Goal: Feedback & Contribution: Leave review/rating

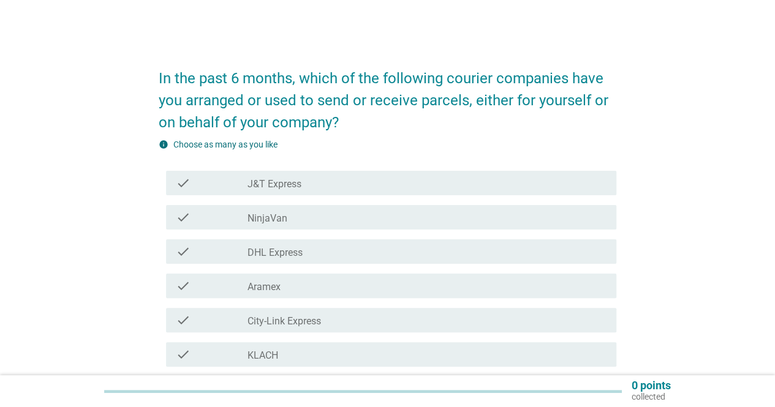
scroll to position [61, 0]
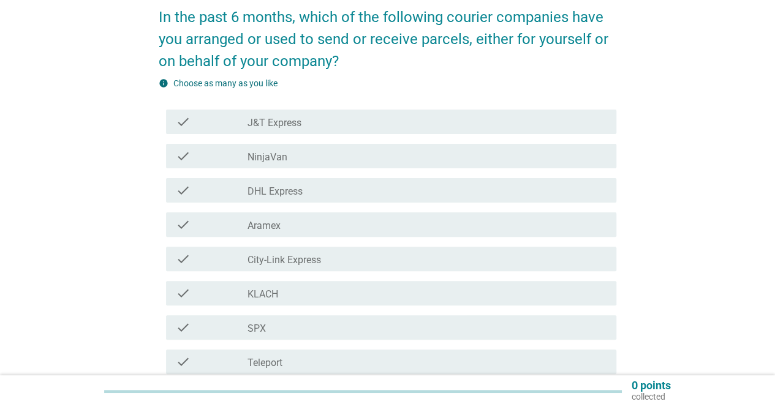
click at [284, 122] on label "J&T Express" at bounding box center [274, 123] width 54 height 12
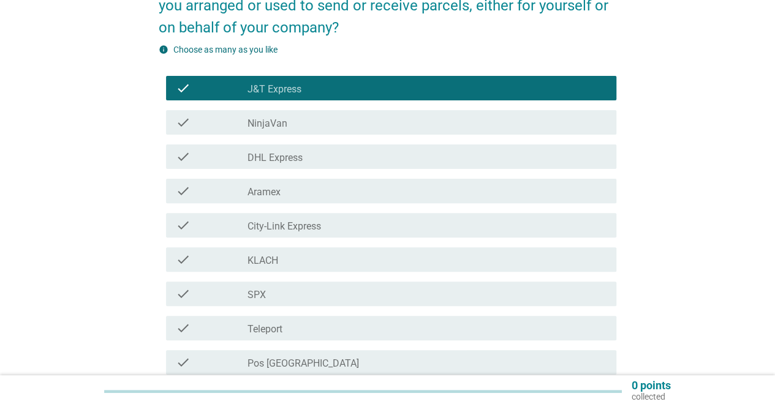
scroll to position [122, 0]
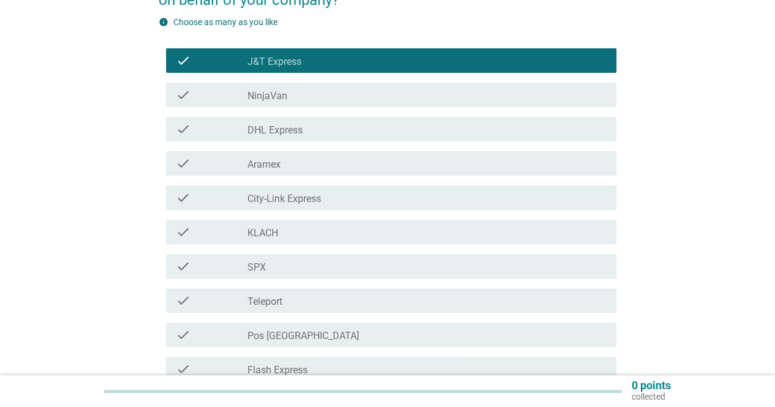
click at [273, 99] on label "NinjaVan" at bounding box center [267, 96] width 40 height 12
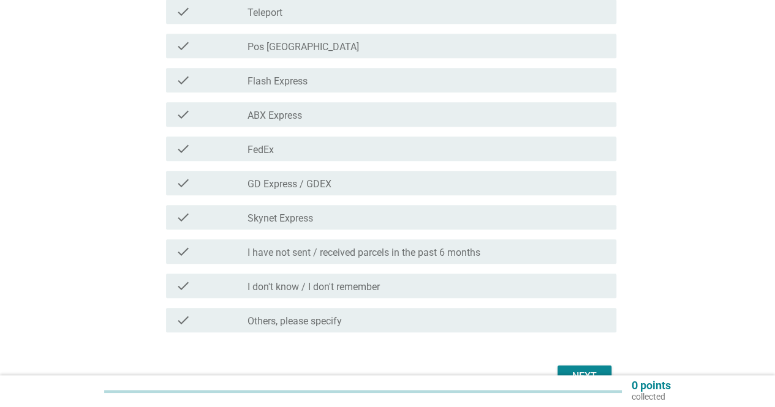
scroll to position [429, 0]
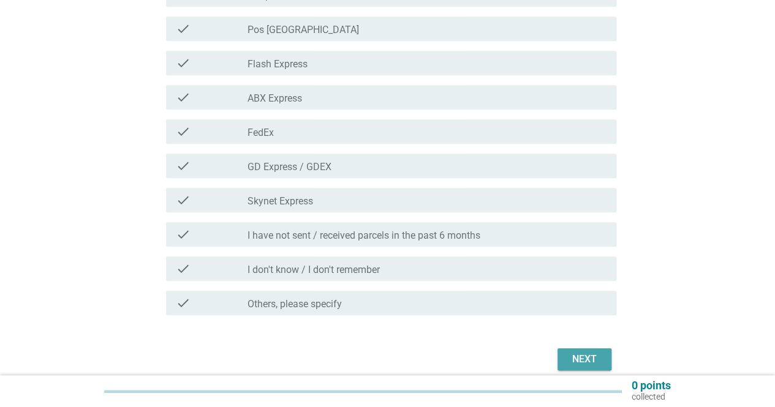
click at [579, 358] on div "Next" at bounding box center [584, 359] width 34 height 15
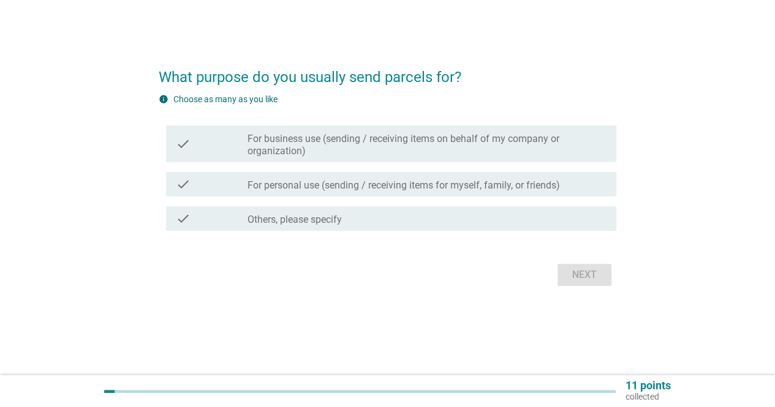
scroll to position [0, 0]
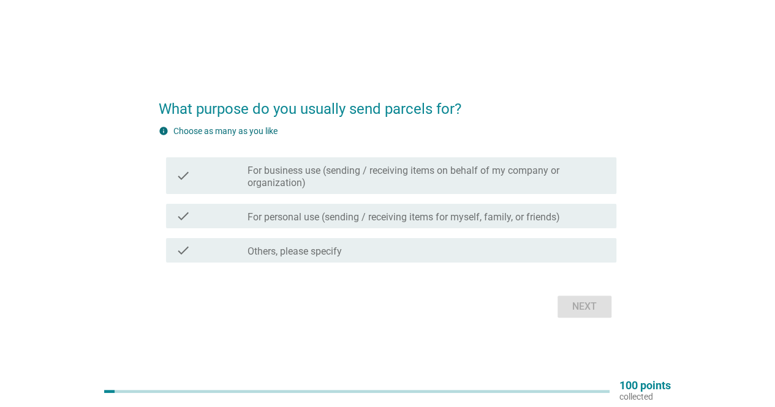
click at [334, 178] on label "For business use (sending / receiving items on behalf of my company or organiza…" at bounding box center [426, 177] width 359 height 24
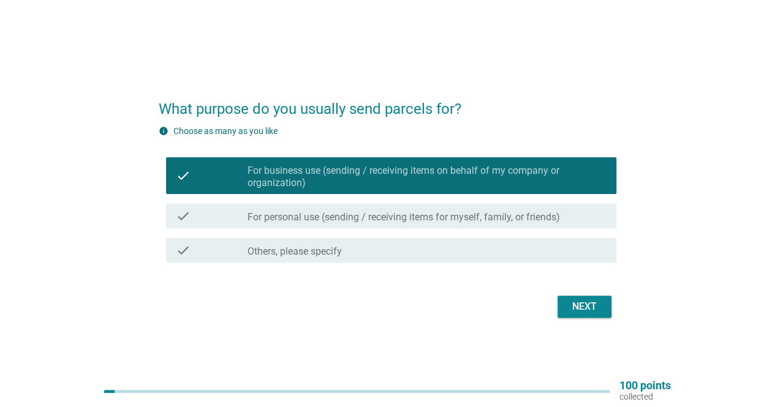
click at [419, 216] on label "For personal use (sending / receiving items for myself, family, or friends)" at bounding box center [403, 217] width 312 height 12
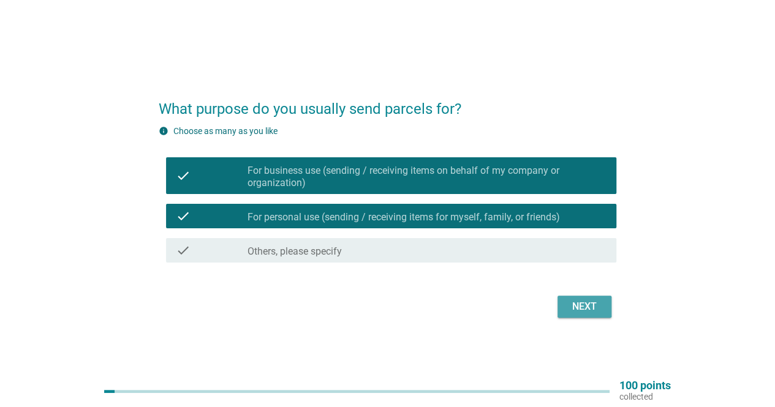
click at [583, 309] on div "Next" at bounding box center [584, 307] width 34 height 15
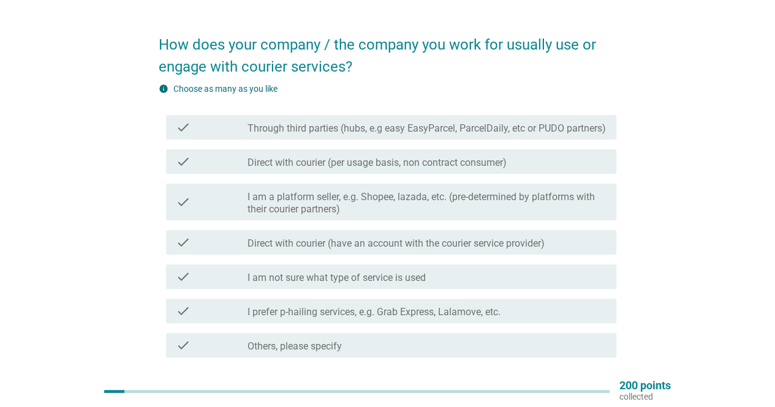
scroll to position [61, 0]
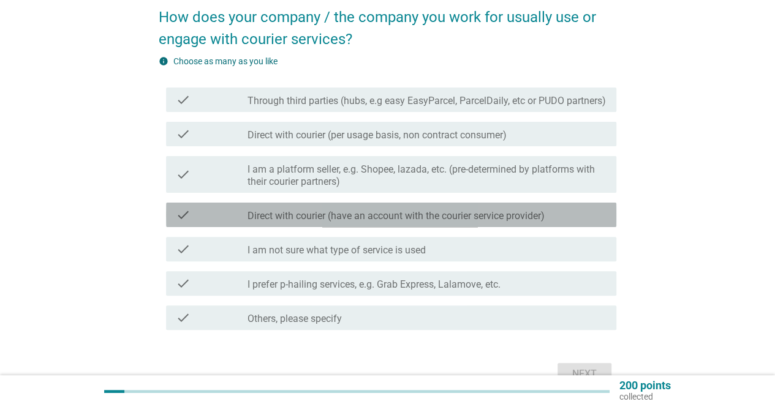
click at [360, 222] on label "Direct with courier (have an account with the courier service provider)" at bounding box center [395, 216] width 297 height 12
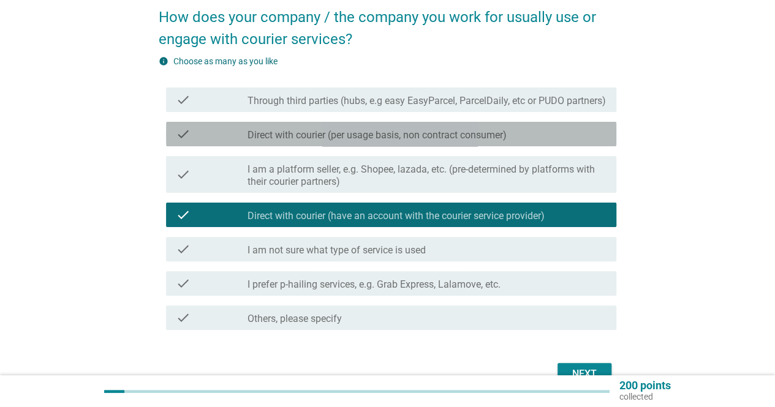
click at [345, 141] on label "Direct with courier (per usage basis, non contract consumer)" at bounding box center [376, 135] width 259 height 12
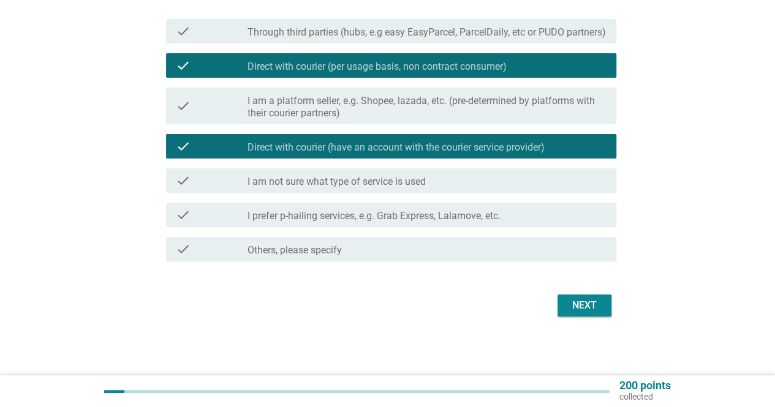
scroll to position [142, 0]
click at [594, 314] on button "Next" at bounding box center [584, 306] width 54 height 22
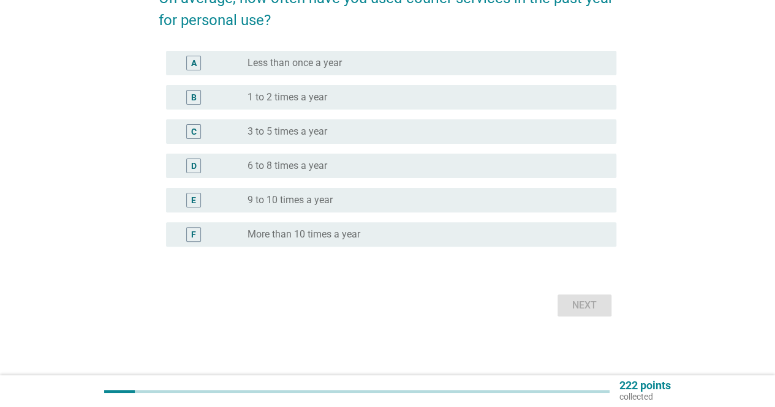
scroll to position [0, 0]
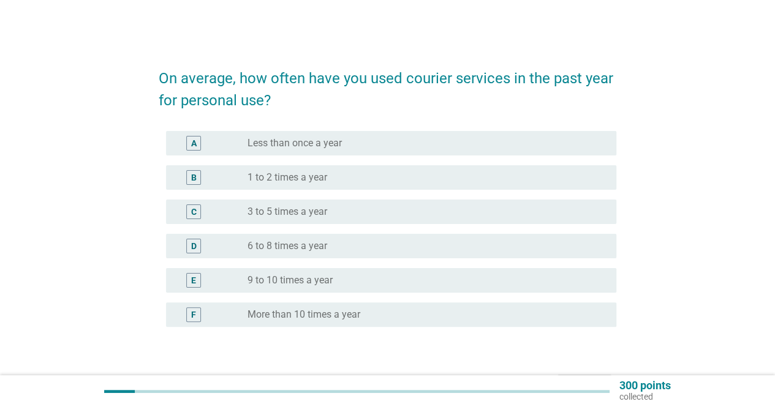
click at [310, 318] on label "More than 10 times a year" at bounding box center [303, 315] width 113 height 12
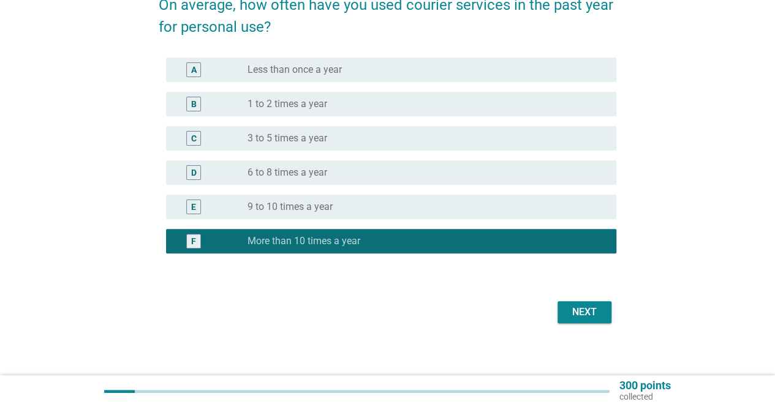
scroll to position [80, 0]
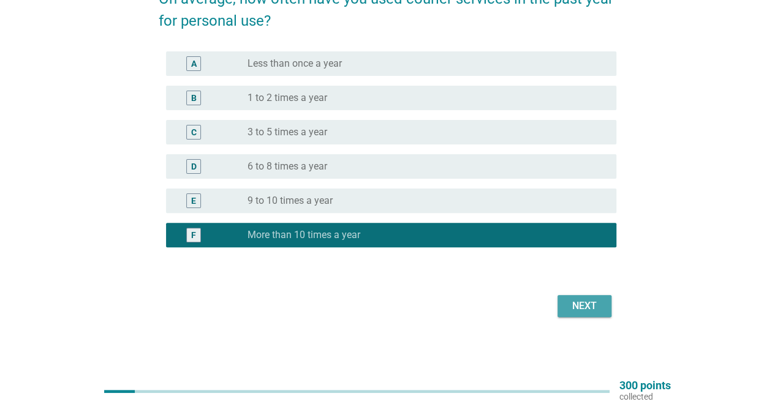
click at [585, 315] on button "Next" at bounding box center [584, 306] width 54 height 22
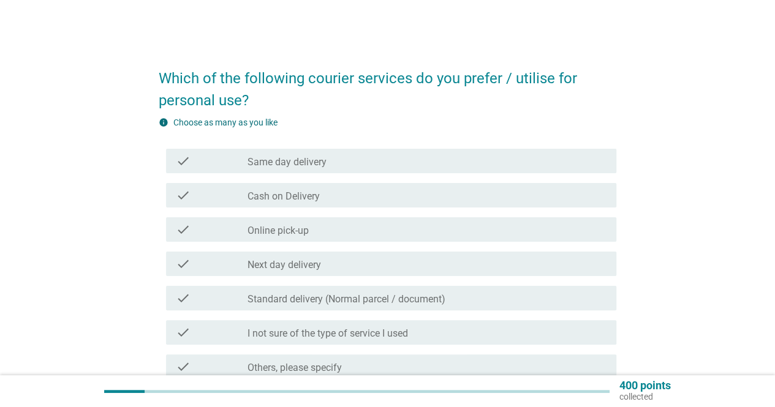
scroll to position [61, 0]
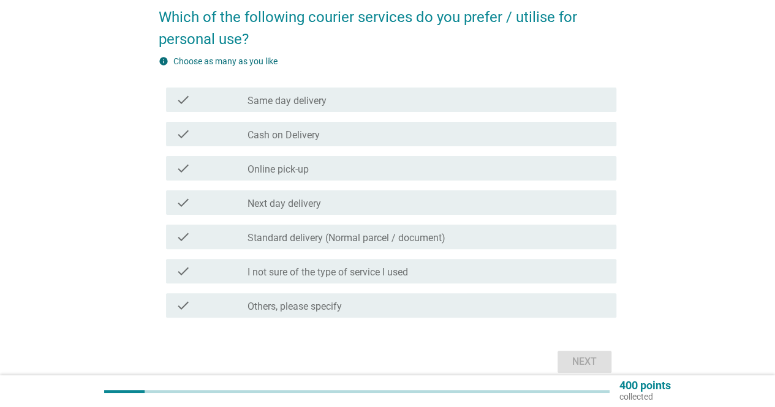
click at [311, 239] on label "Standard delivery (Normal parcel / document)" at bounding box center [346, 238] width 198 height 12
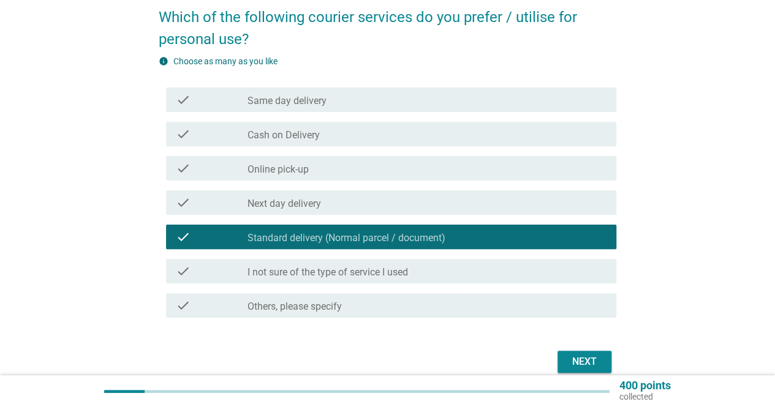
click at [592, 360] on div "Next" at bounding box center [584, 362] width 34 height 15
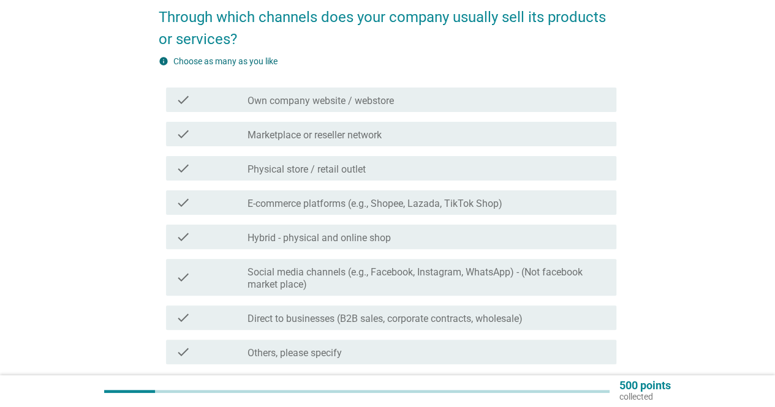
click at [332, 104] on label "Own company website / webstore" at bounding box center [320, 101] width 146 height 12
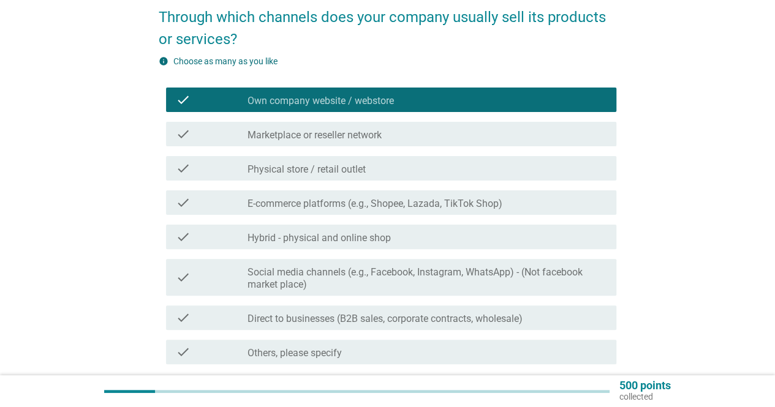
click at [331, 141] on div "check check_box_outline_blank Marketplace or reseller network" at bounding box center [391, 134] width 450 height 24
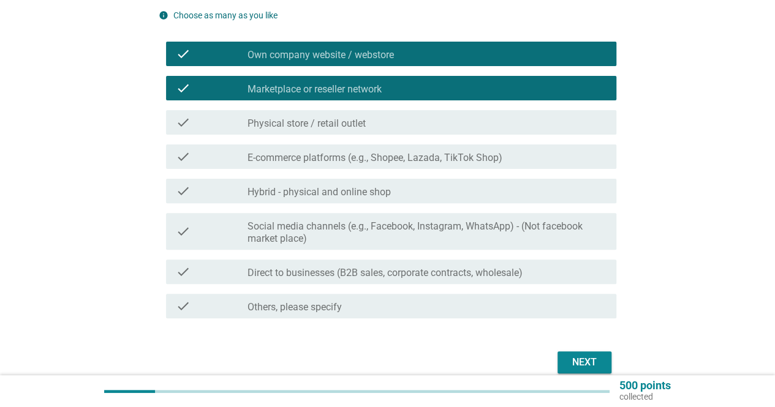
scroll to position [122, 0]
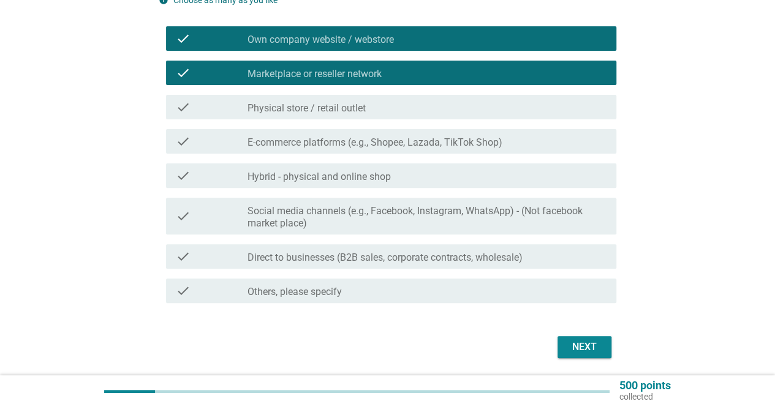
click at [298, 107] on label "Physical store / retail outlet" at bounding box center [306, 108] width 118 height 12
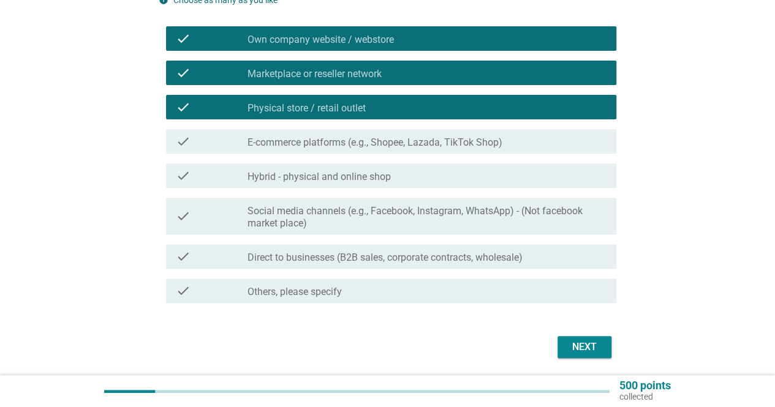
scroll to position [164, 0]
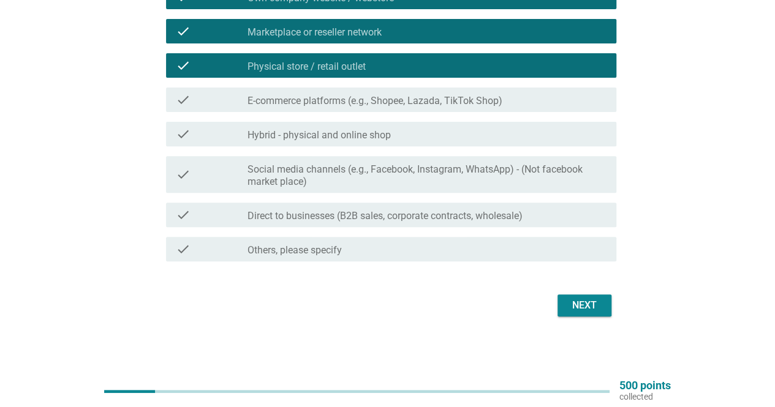
click at [374, 172] on label "Social media channels (e.g., Facebook, Instagram, WhatsApp) - (Not facebook mar…" at bounding box center [426, 176] width 359 height 24
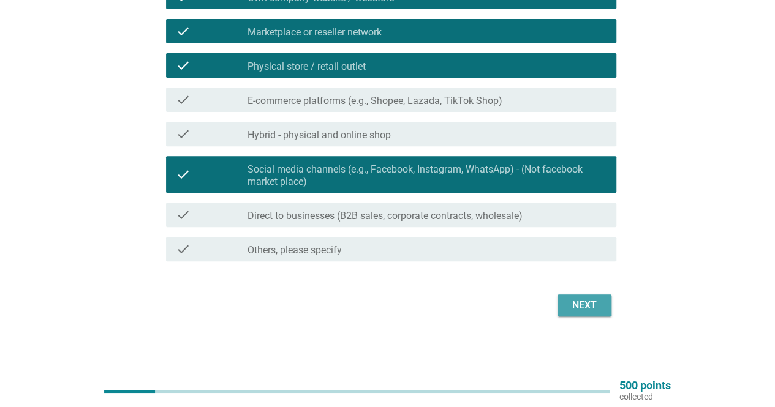
click at [585, 307] on div "Next" at bounding box center [584, 305] width 34 height 15
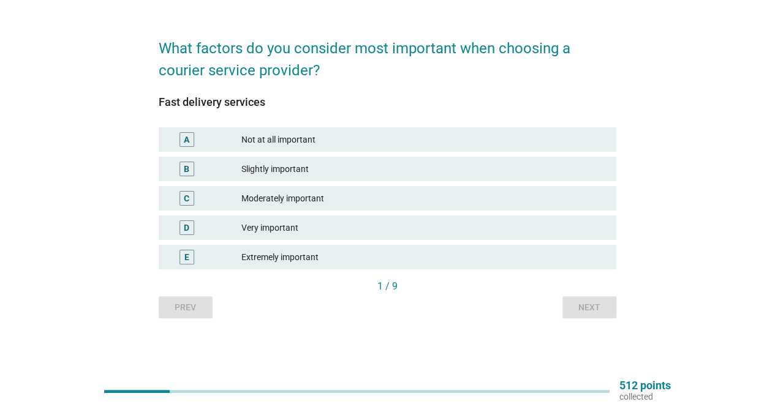
scroll to position [0, 0]
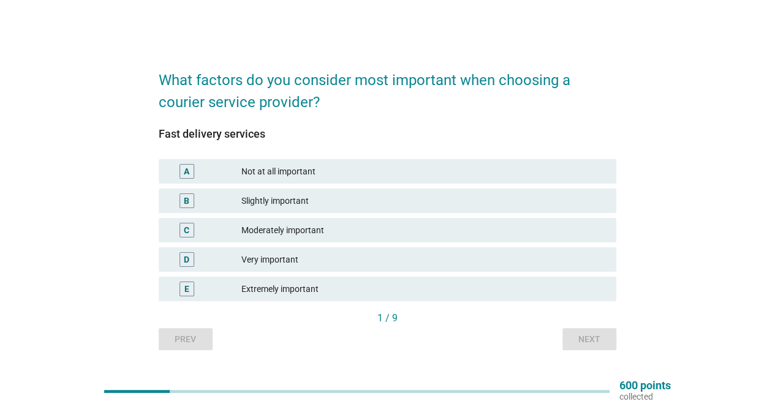
click at [271, 290] on div "Extremely important" at bounding box center [423, 289] width 365 height 15
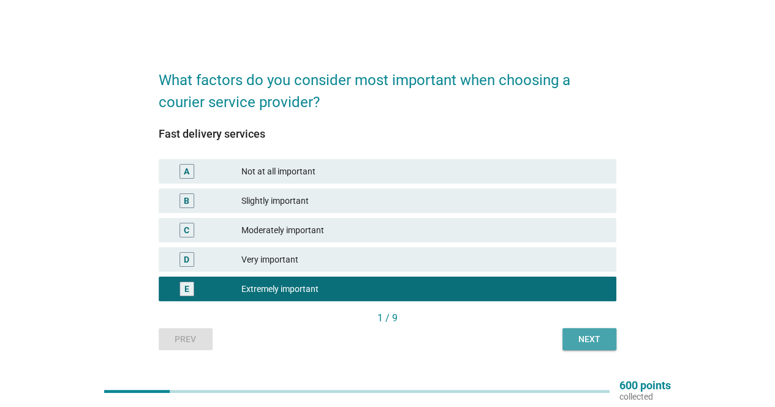
click at [592, 341] on div "Next" at bounding box center [589, 339] width 34 height 13
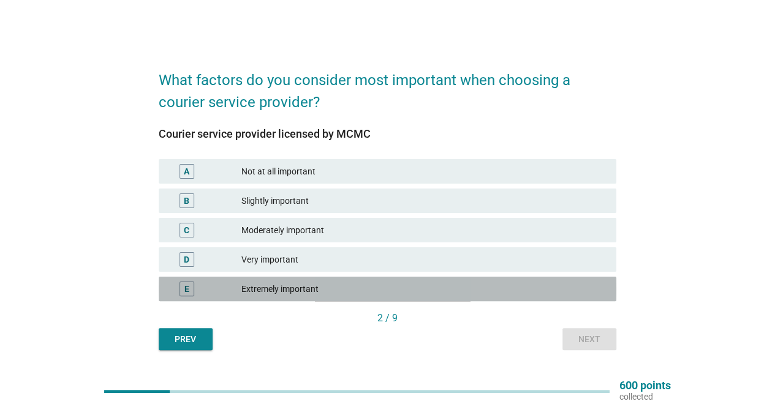
click at [302, 286] on div "Extremely important" at bounding box center [423, 289] width 365 height 15
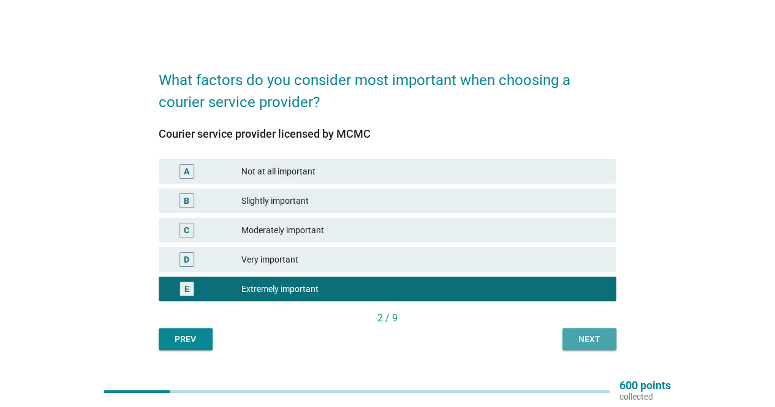
click at [591, 343] on div "Next" at bounding box center [589, 339] width 34 height 13
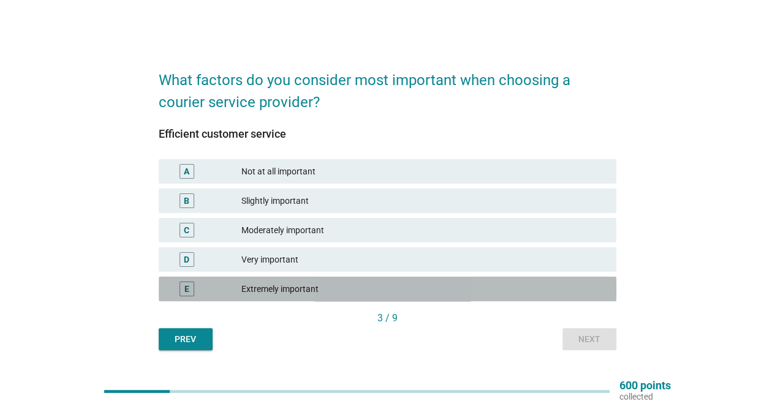
click at [293, 292] on div "Extremely important" at bounding box center [423, 289] width 365 height 15
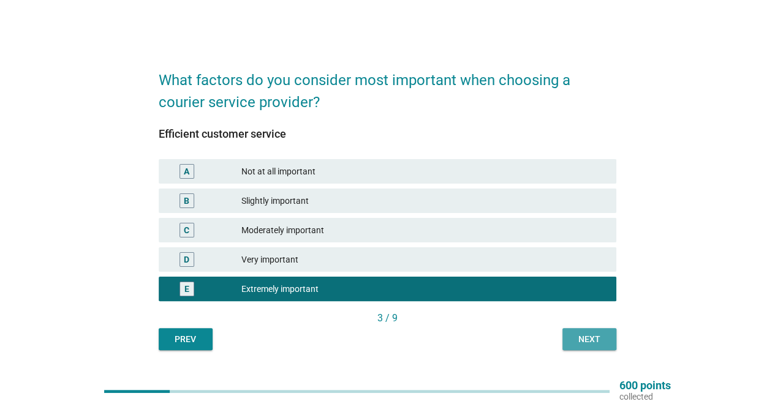
click at [588, 344] on div "Next" at bounding box center [589, 339] width 34 height 13
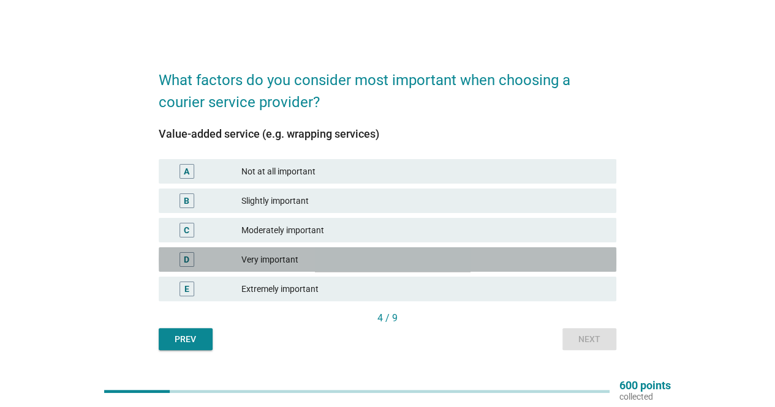
click at [299, 258] on div "Very important" at bounding box center [423, 259] width 365 height 15
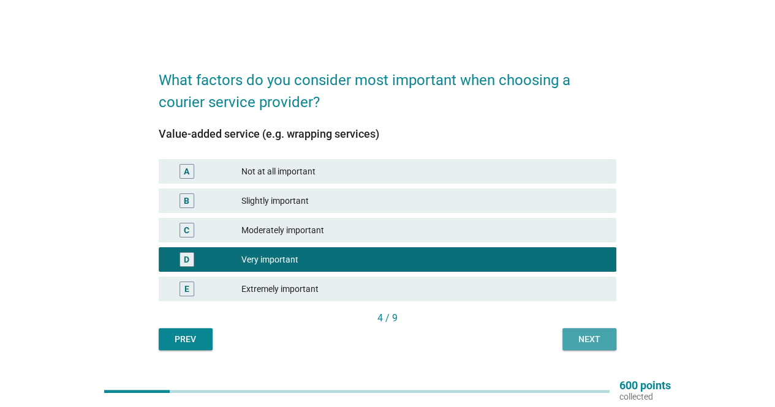
click at [590, 341] on div "Next" at bounding box center [589, 339] width 34 height 13
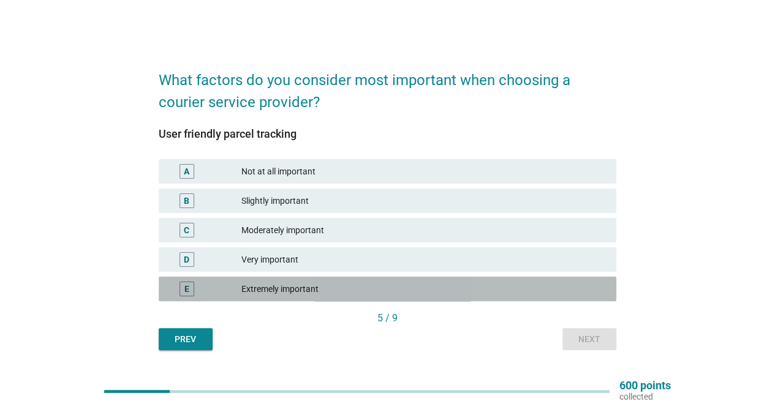
click at [300, 291] on div "Extremely important" at bounding box center [423, 289] width 365 height 15
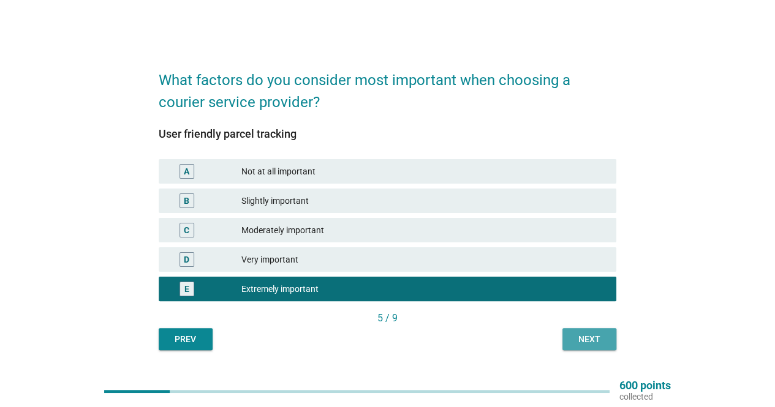
click at [592, 340] on div "Next" at bounding box center [589, 339] width 34 height 13
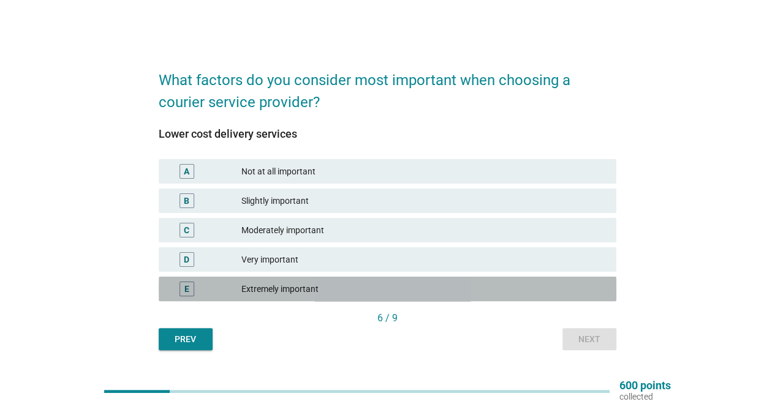
click at [310, 289] on div "Extremely important" at bounding box center [423, 289] width 365 height 15
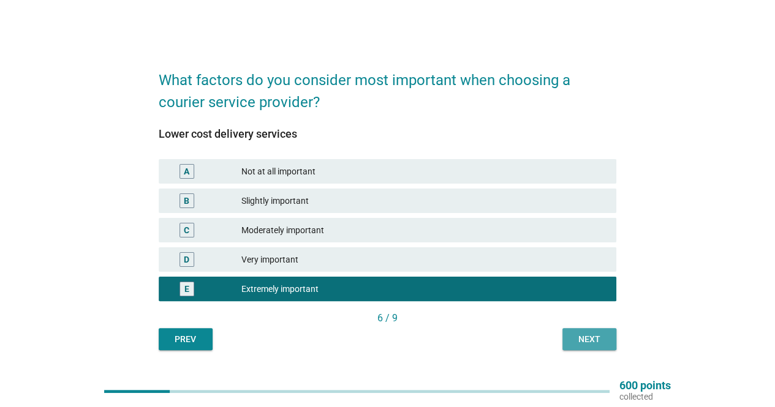
click at [592, 339] on div "Next" at bounding box center [589, 339] width 34 height 13
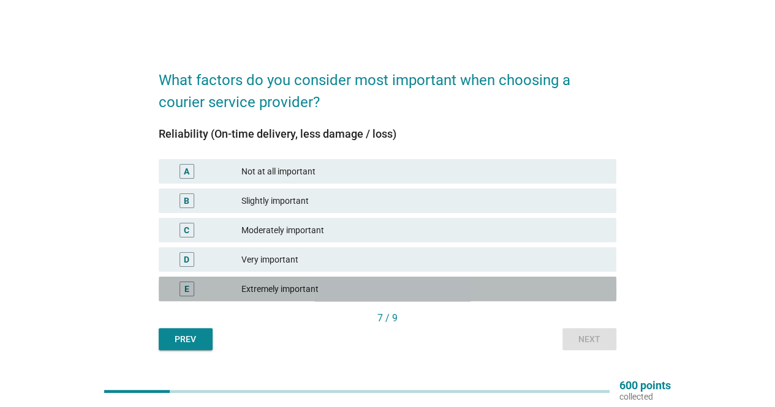
click at [295, 291] on div "Extremely important" at bounding box center [423, 289] width 365 height 15
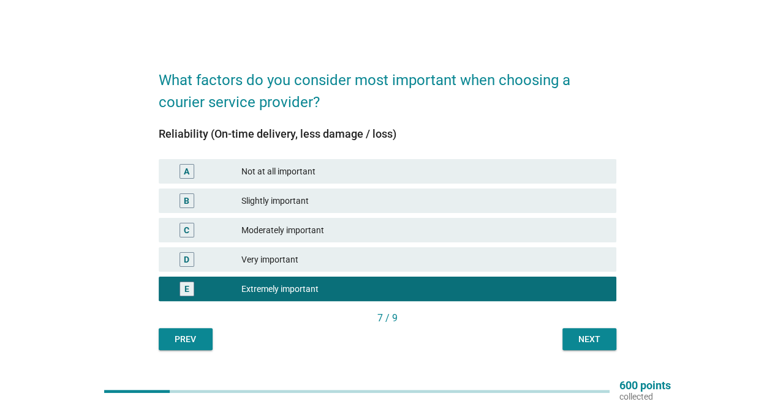
click at [601, 339] on div "Next" at bounding box center [589, 339] width 34 height 13
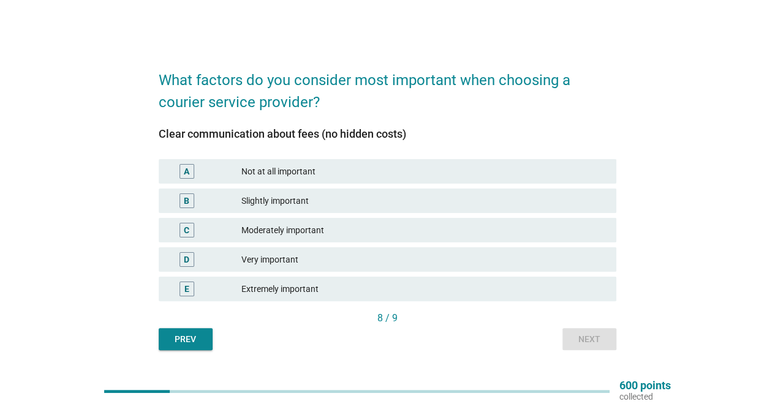
click at [319, 289] on div "Extremely important" at bounding box center [423, 289] width 365 height 15
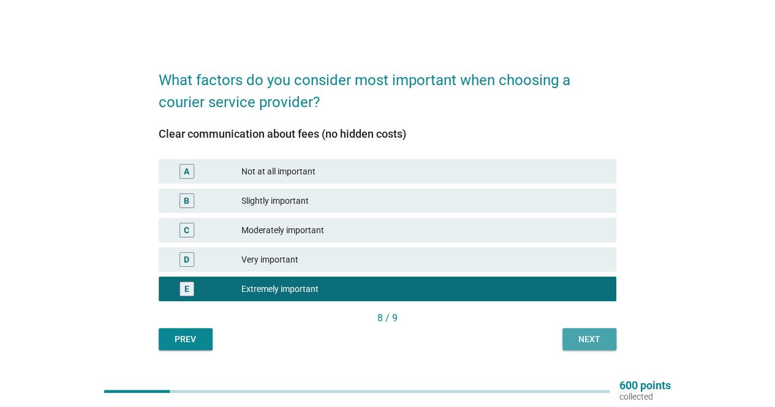
click at [590, 337] on div "Next" at bounding box center [589, 339] width 34 height 13
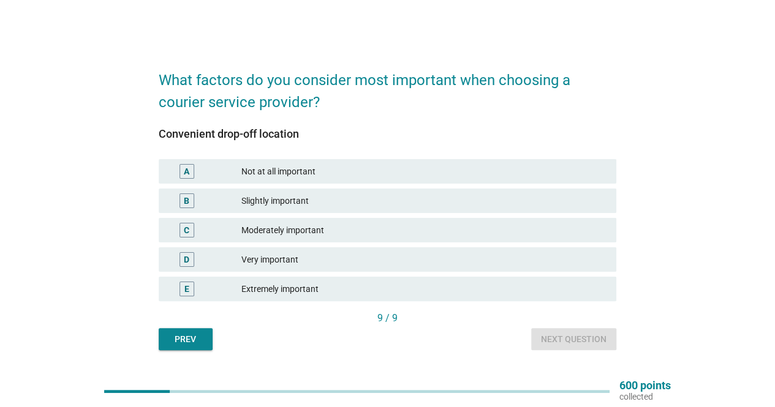
click at [325, 291] on div "Extremely important" at bounding box center [423, 289] width 365 height 15
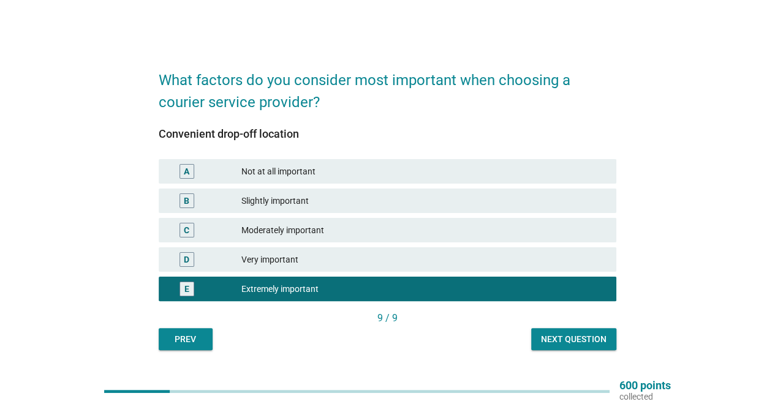
click at [579, 340] on div "Next question" at bounding box center [574, 339] width 66 height 13
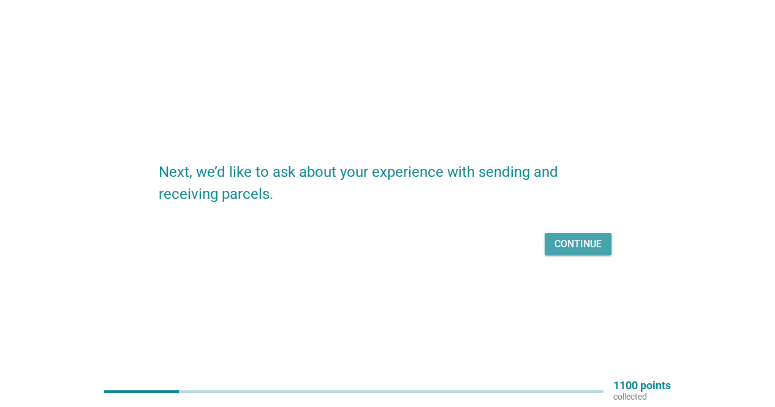
click at [582, 251] on div "Continue" at bounding box center [577, 244] width 47 height 15
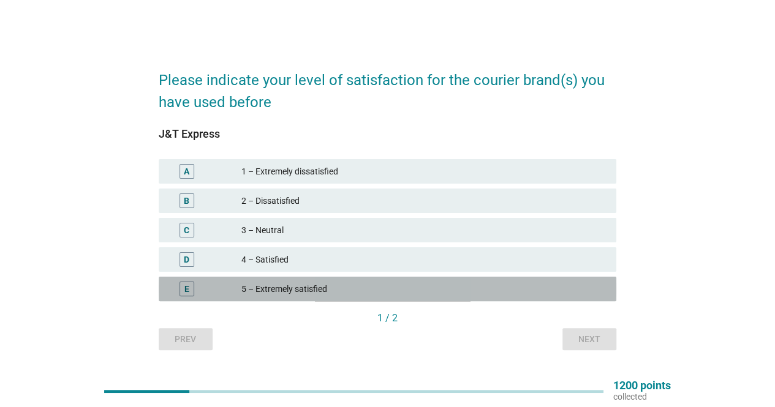
click at [288, 290] on div "5 – Extremely satisfied" at bounding box center [423, 289] width 365 height 15
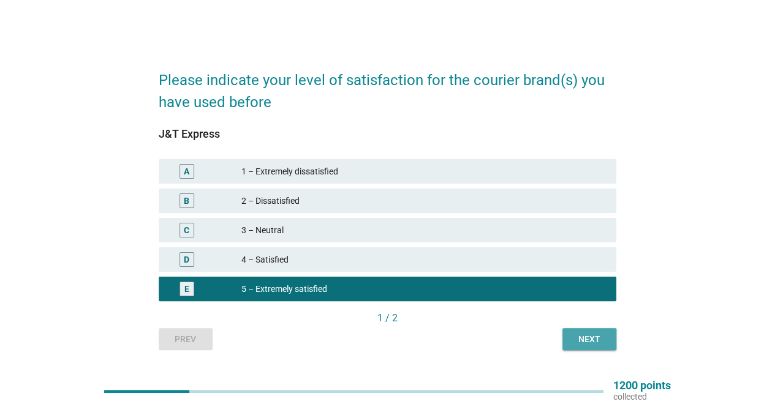
click at [593, 336] on div "Next" at bounding box center [589, 339] width 34 height 13
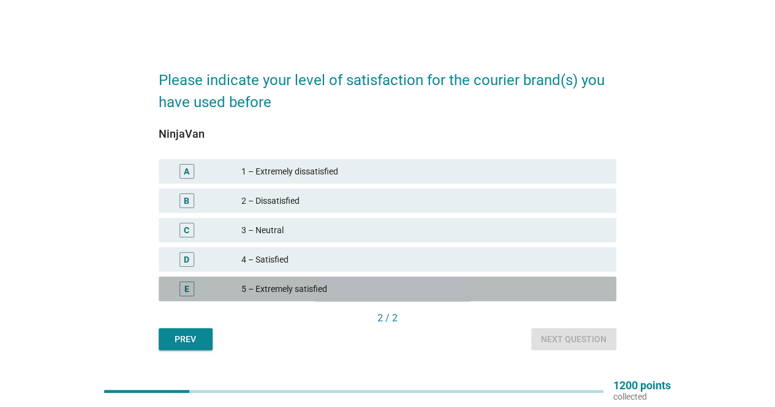
click at [375, 290] on div "5 – Extremely satisfied" at bounding box center [423, 289] width 365 height 15
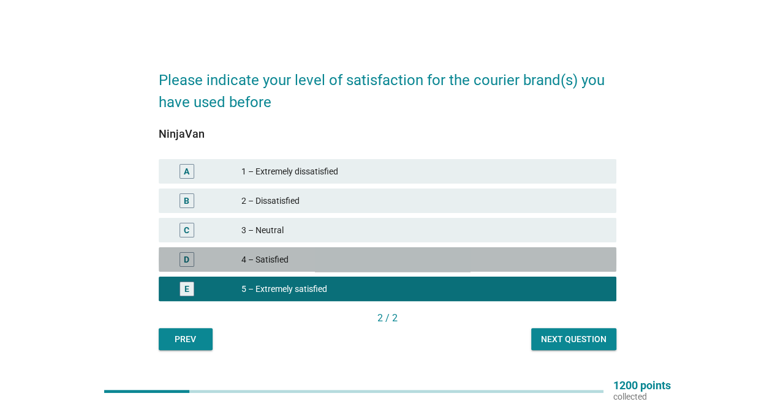
click at [333, 249] on div "D 4 – Satisfied" at bounding box center [388, 259] width 458 height 24
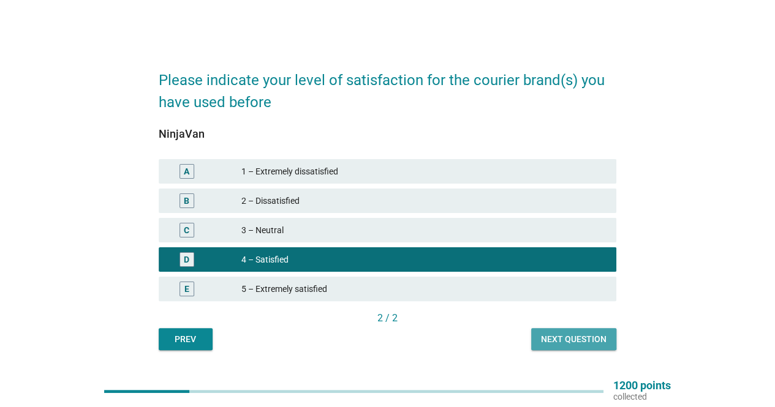
click at [562, 337] on div "Next question" at bounding box center [574, 339] width 66 height 13
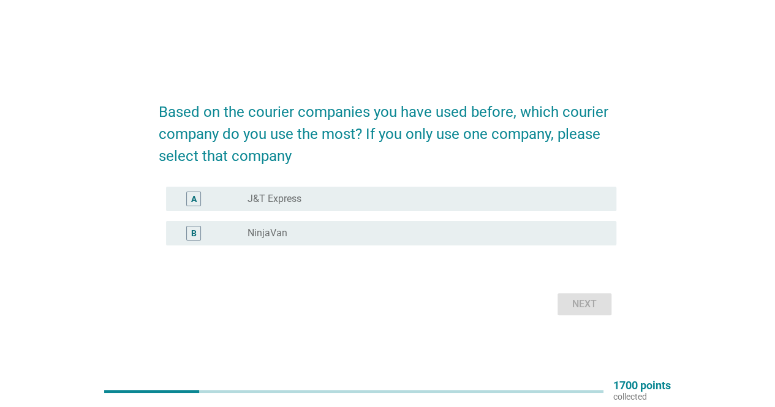
click at [288, 203] on label "J&T Express" at bounding box center [274, 199] width 54 height 12
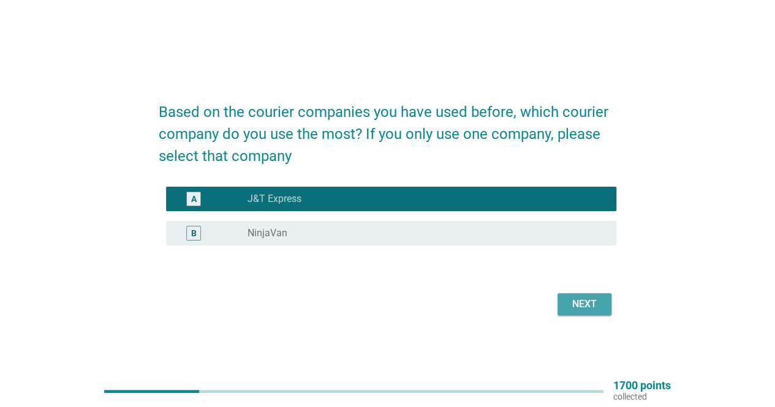
click at [599, 304] on div "Next" at bounding box center [584, 304] width 34 height 15
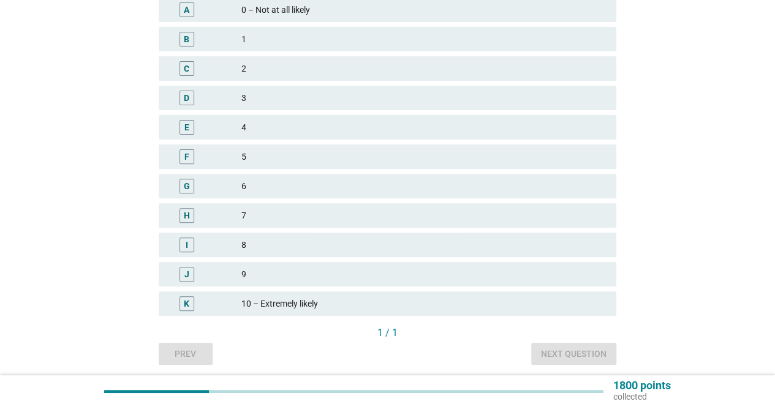
scroll to position [183, 0]
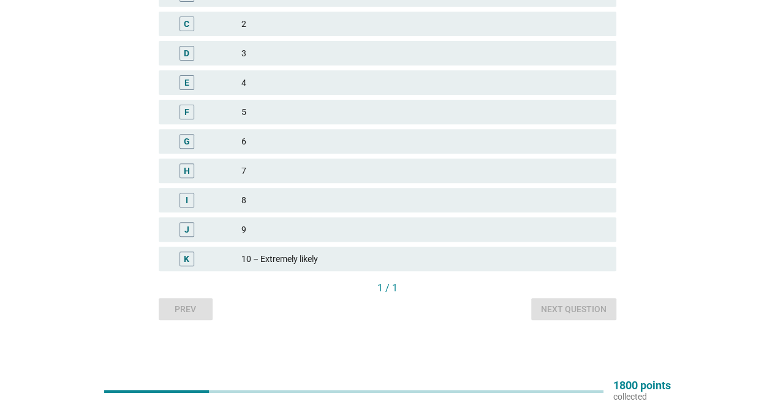
click at [304, 258] on div "10 – Extremely likely" at bounding box center [423, 259] width 365 height 15
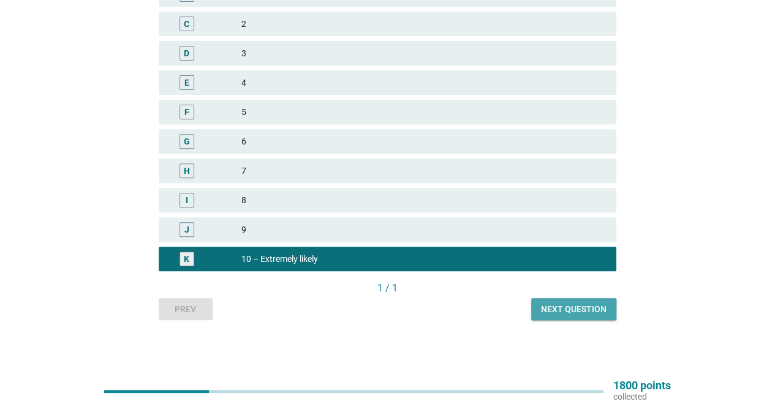
click at [592, 309] on div "Next question" at bounding box center [574, 309] width 66 height 13
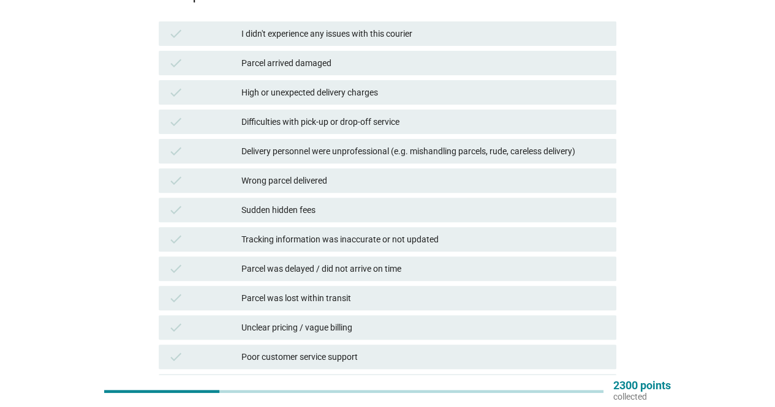
scroll to position [0, 0]
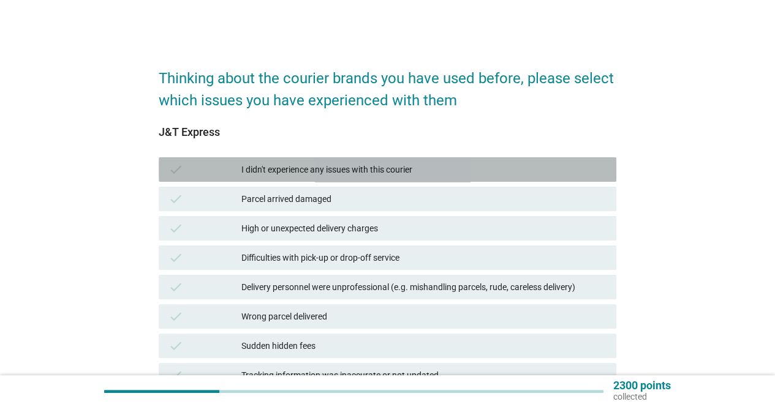
click at [326, 171] on div "I didn't experience any issues with this courier" at bounding box center [423, 169] width 365 height 15
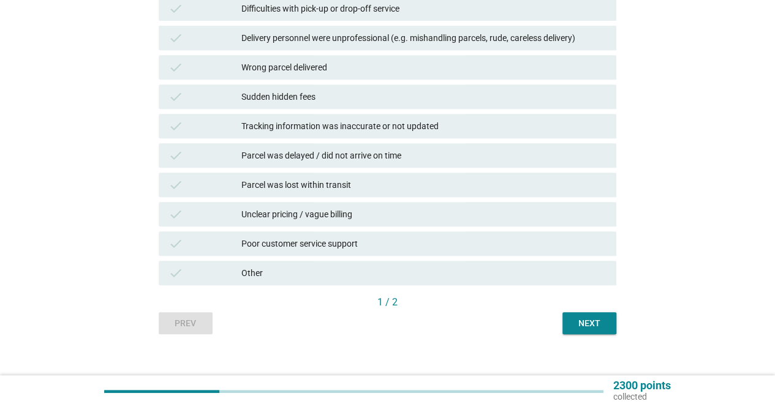
scroll to position [263, 0]
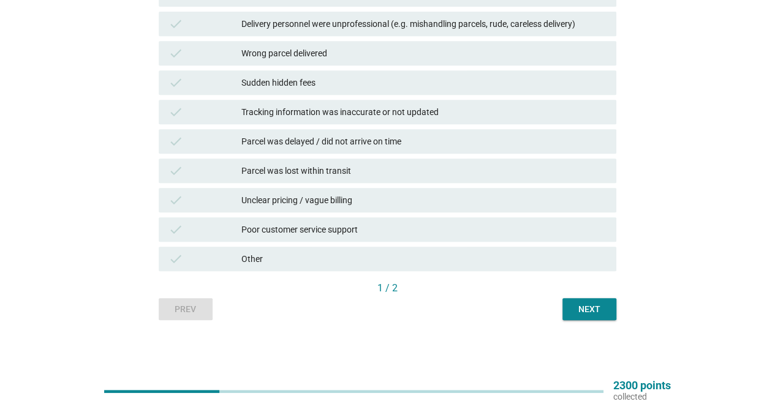
click at [603, 307] on div "Next" at bounding box center [589, 309] width 34 height 13
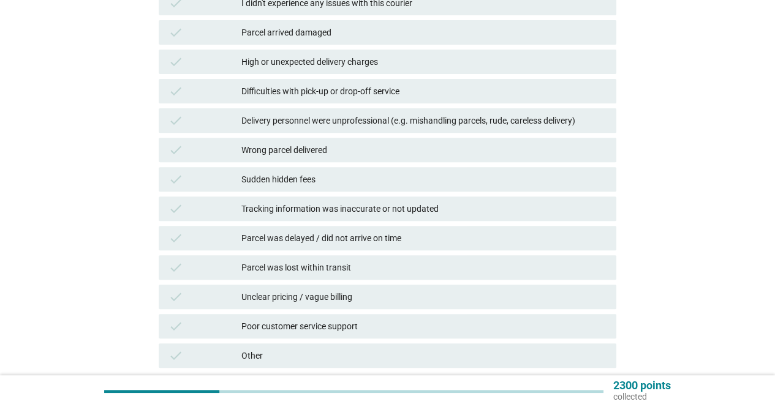
scroll to position [184, 0]
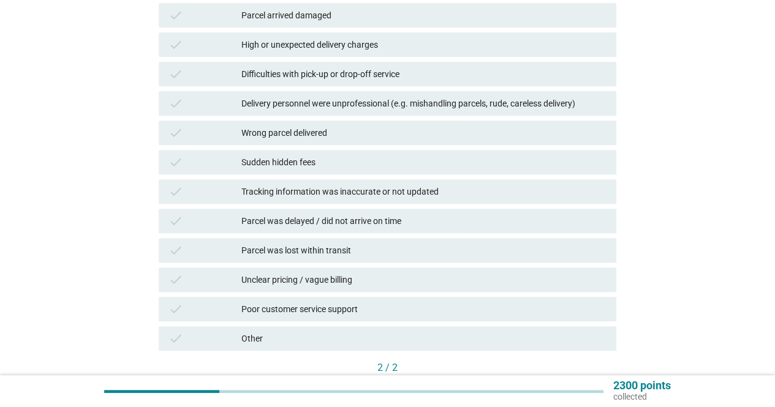
click at [323, 196] on div "Tracking information was inaccurate or not updated" at bounding box center [423, 191] width 365 height 15
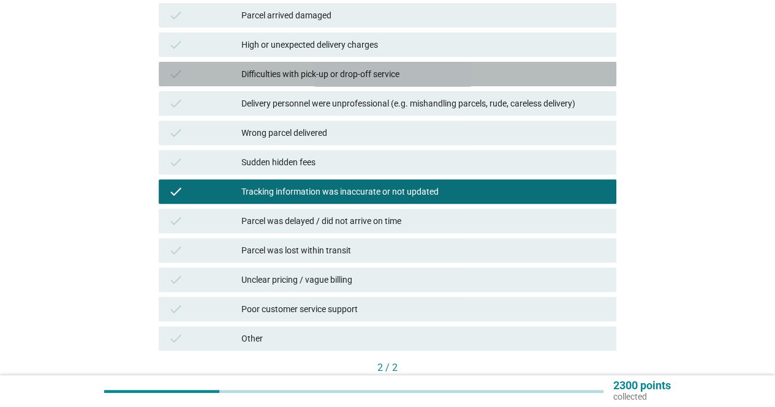
click at [312, 73] on div "Difficulties with pick-up or drop-off service" at bounding box center [423, 74] width 365 height 15
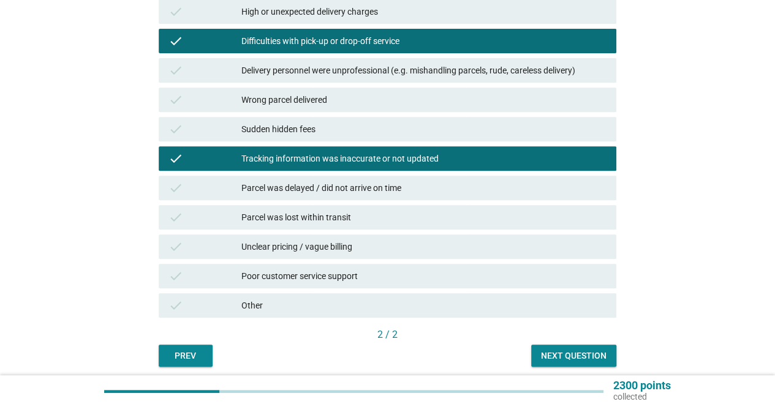
scroll to position [263, 0]
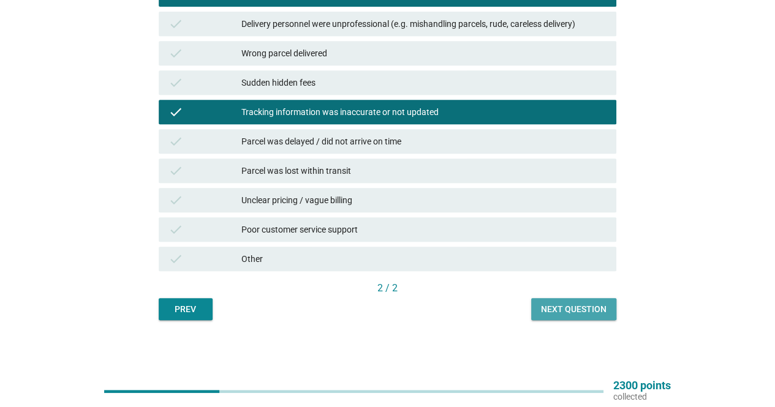
click at [572, 303] on div "Next question" at bounding box center [574, 309] width 66 height 13
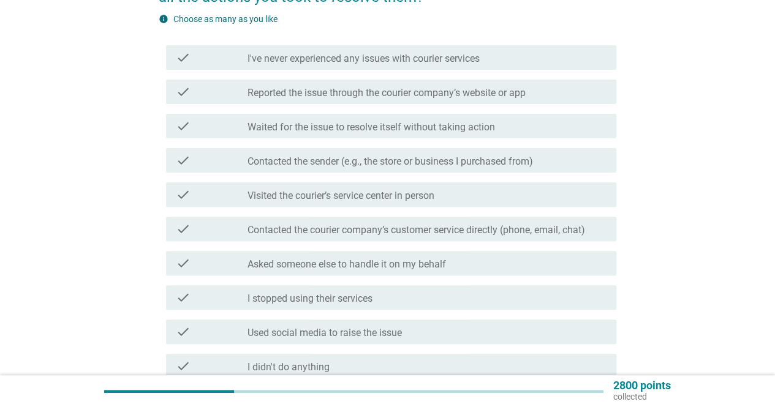
scroll to position [122, 0]
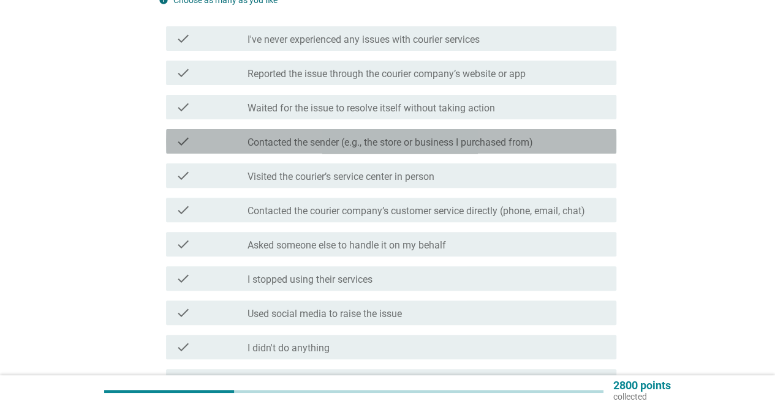
click at [380, 141] on label "Contacted the sender (e.g., the store or business I purchased from)" at bounding box center [389, 143] width 285 height 12
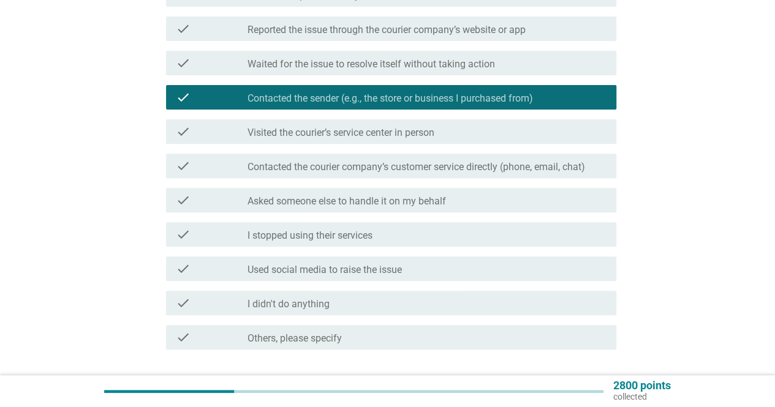
scroll to position [184, 0]
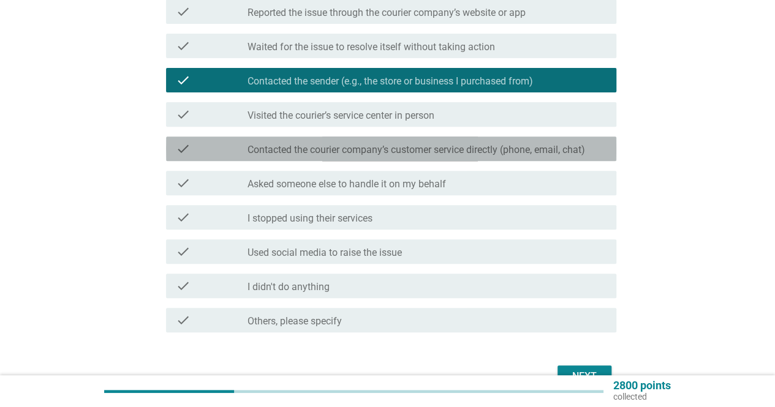
click at [454, 145] on label "Contacted the courier company’s customer service directly (phone, email, chat)" at bounding box center [415, 150] width 337 height 12
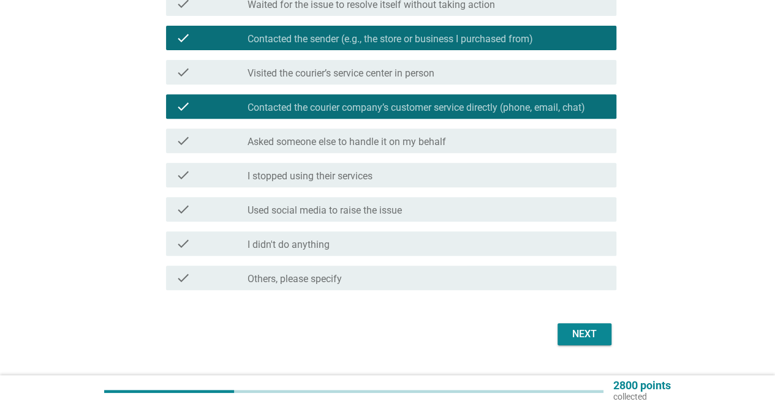
scroll to position [255, 0]
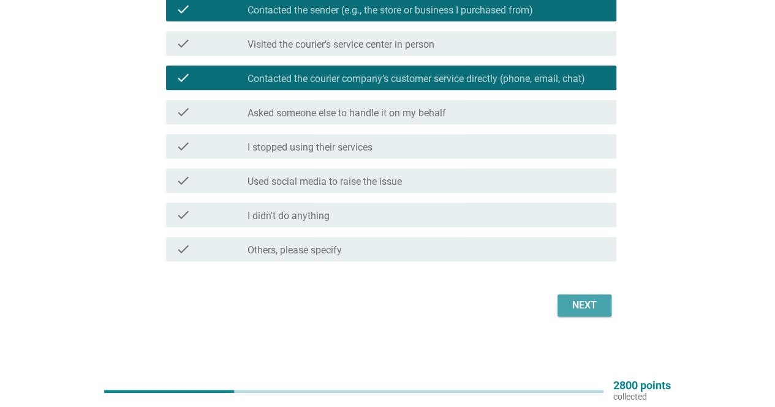
click at [588, 304] on div "Next" at bounding box center [584, 305] width 34 height 15
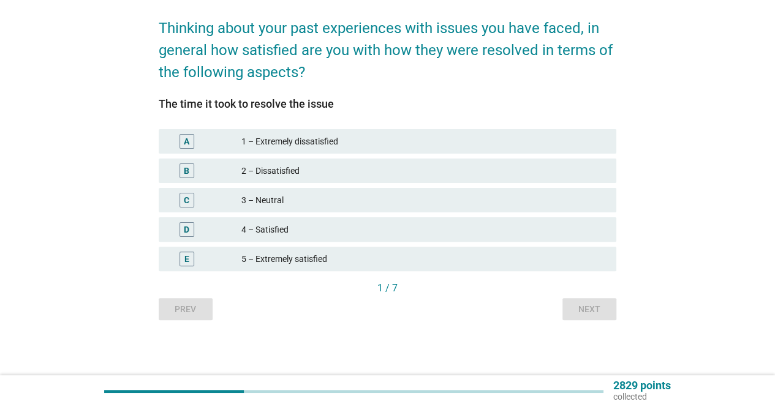
scroll to position [0, 0]
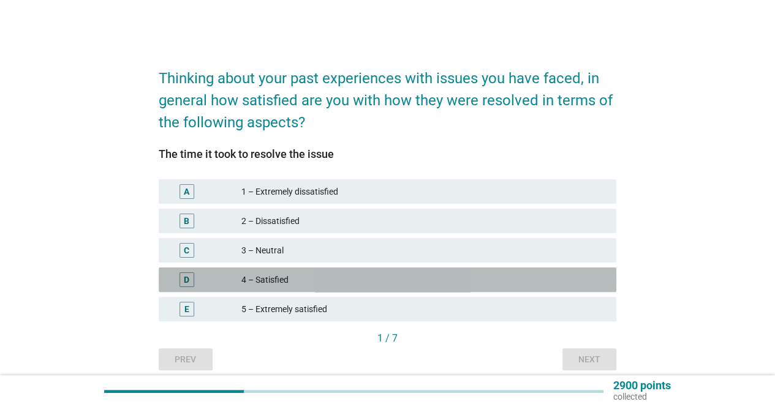
click at [298, 282] on div "4 – Satisfied" at bounding box center [423, 280] width 365 height 15
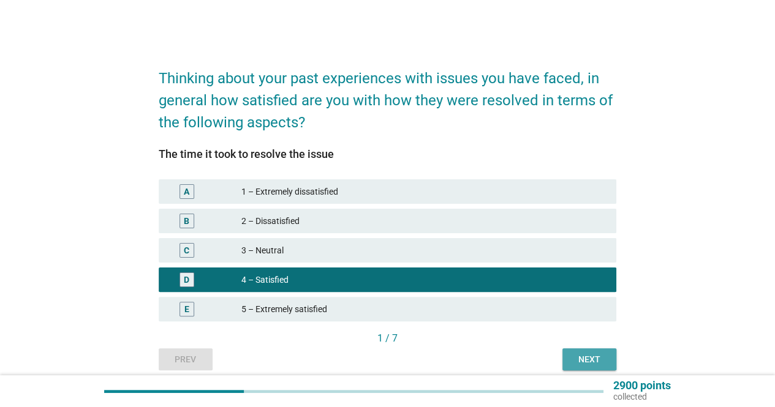
click at [592, 364] on div "Next" at bounding box center [589, 359] width 34 height 13
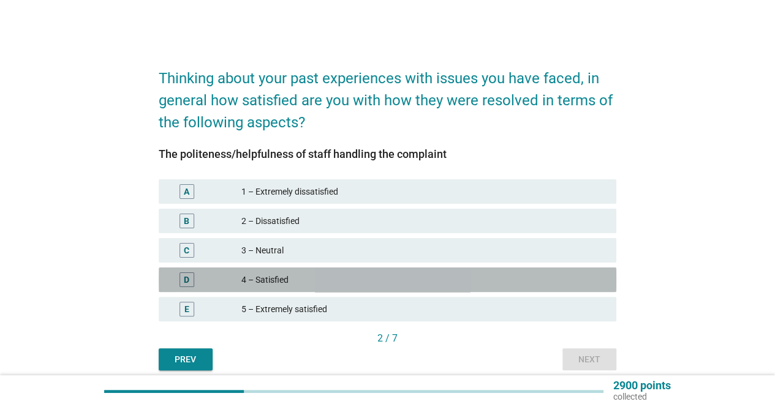
click at [284, 277] on div "4 – Satisfied" at bounding box center [423, 280] width 365 height 15
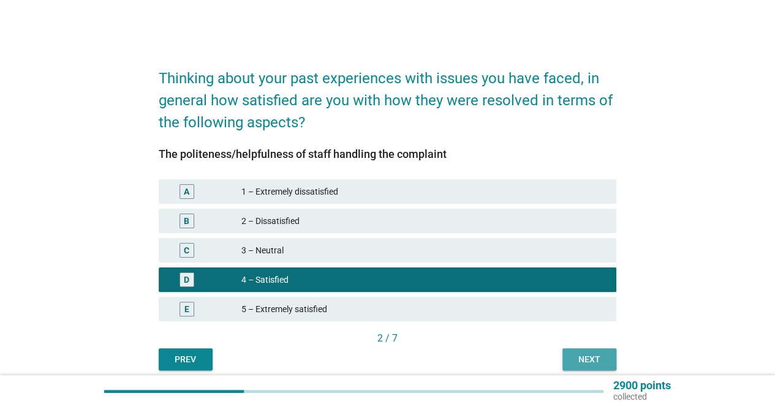
click at [586, 361] on div "Next" at bounding box center [589, 359] width 34 height 13
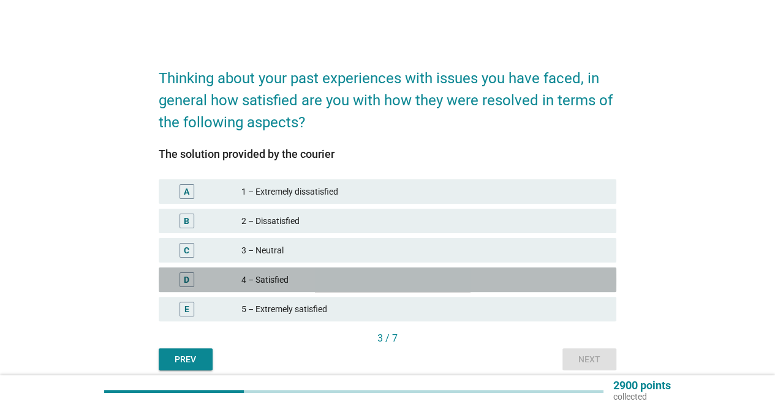
click at [285, 281] on div "4 – Satisfied" at bounding box center [423, 280] width 365 height 15
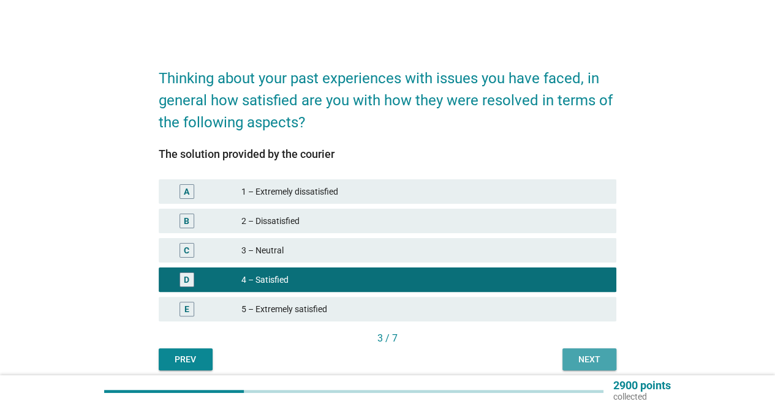
click at [601, 359] on div "Next" at bounding box center [589, 359] width 34 height 13
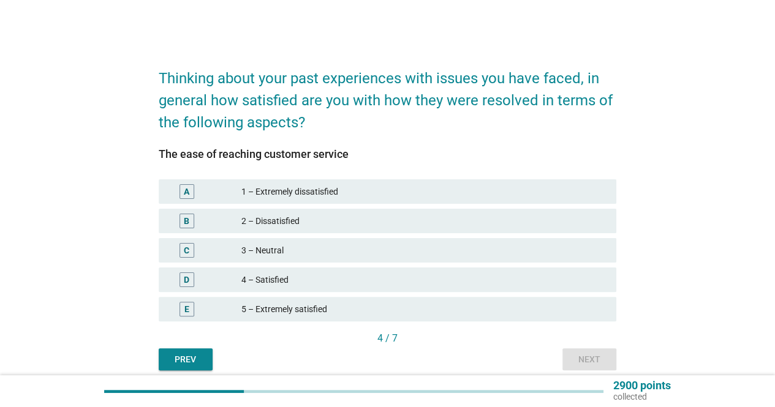
click at [298, 277] on div "4 – Satisfied" at bounding box center [423, 280] width 365 height 15
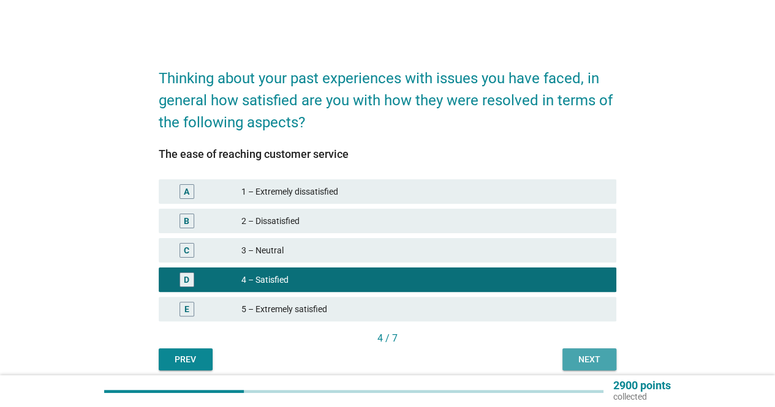
click at [597, 362] on div "Next" at bounding box center [589, 359] width 34 height 13
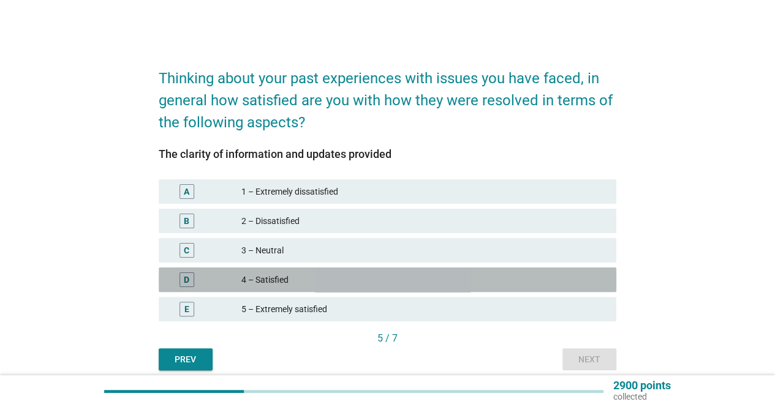
click at [284, 277] on div "4 – Satisfied" at bounding box center [423, 280] width 365 height 15
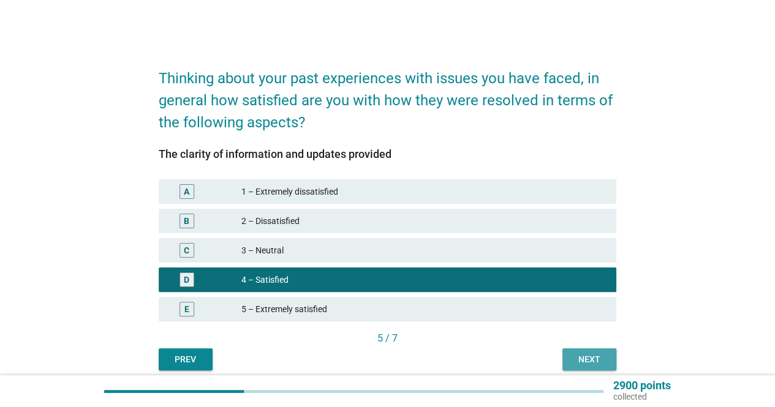
click at [589, 360] on div "Next" at bounding box center [589, 359] width 34 height 13
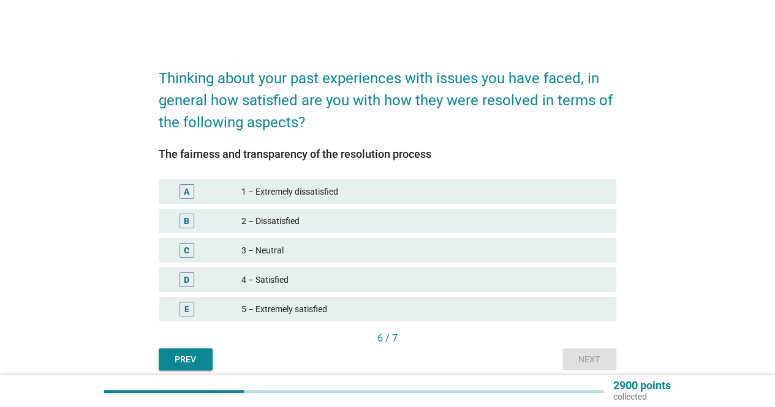
click at [311, 282] on div "4 – Satisfied" at bounding box center [423, 280] width 365 height 15
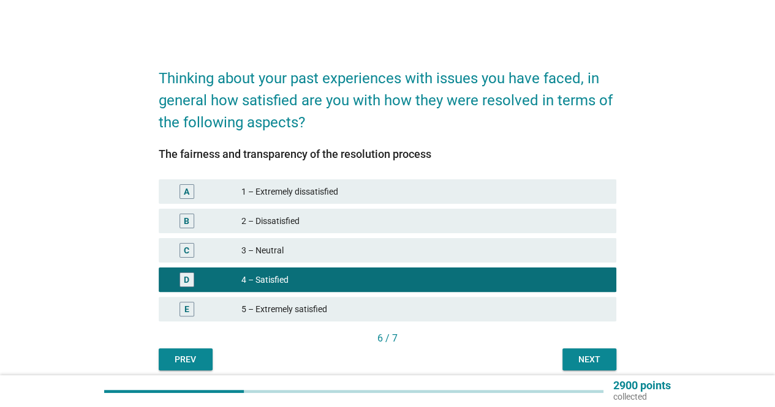
click at [594, 363] on div "Next" at bounding box center [589, 359] width 34 height 13
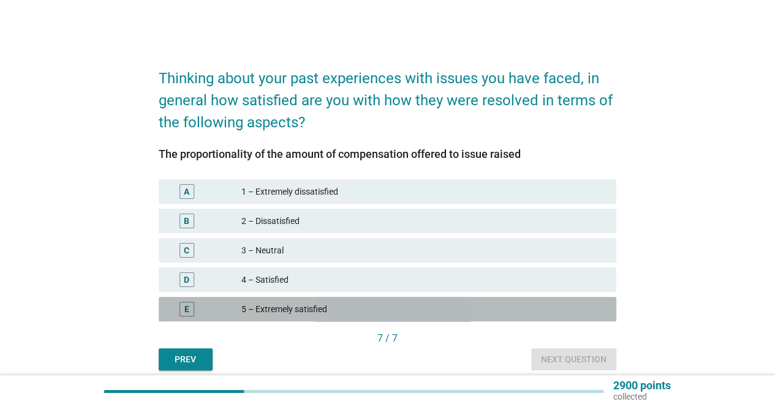
click at [314, 309] on div "5 – Extremely satisfied" at bounding box center [423, 309] width 365 height 15
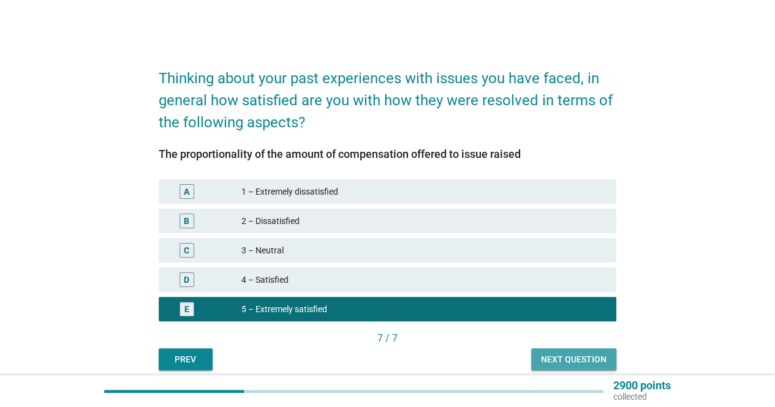
click at [586, 358] on div "Next question" at bounding box center [574, 359] width 66 height 13
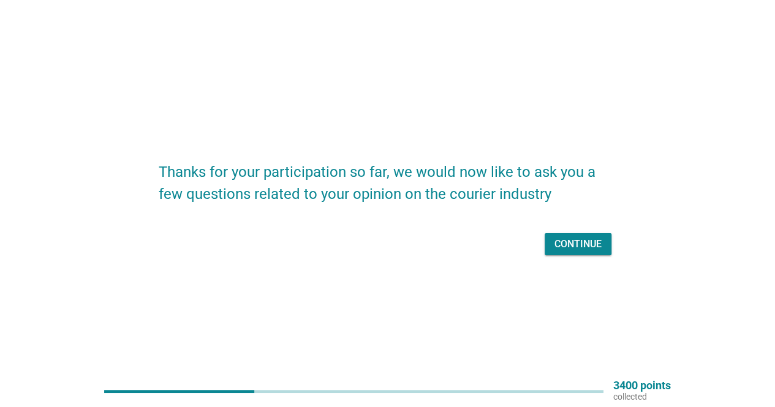
click at [579, 249] on div "Continue" at bounding box center [577, 244] width 47 height 15
